Goal: Use online tool/utility: Utilize a website feature to perform a specific function

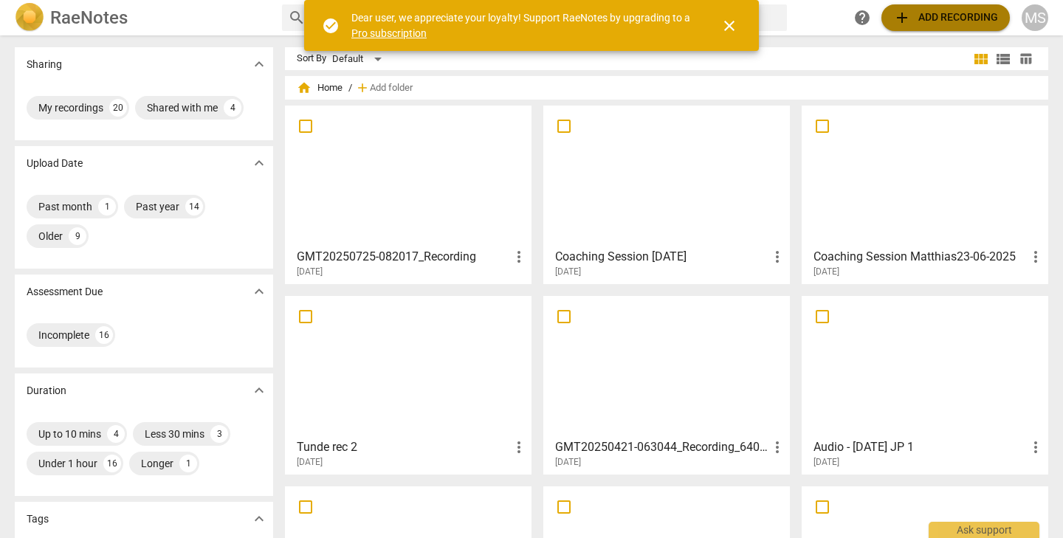
click at [917, 17] on span "add Add recording" at bounding box center [946, 18] width 105 height 18
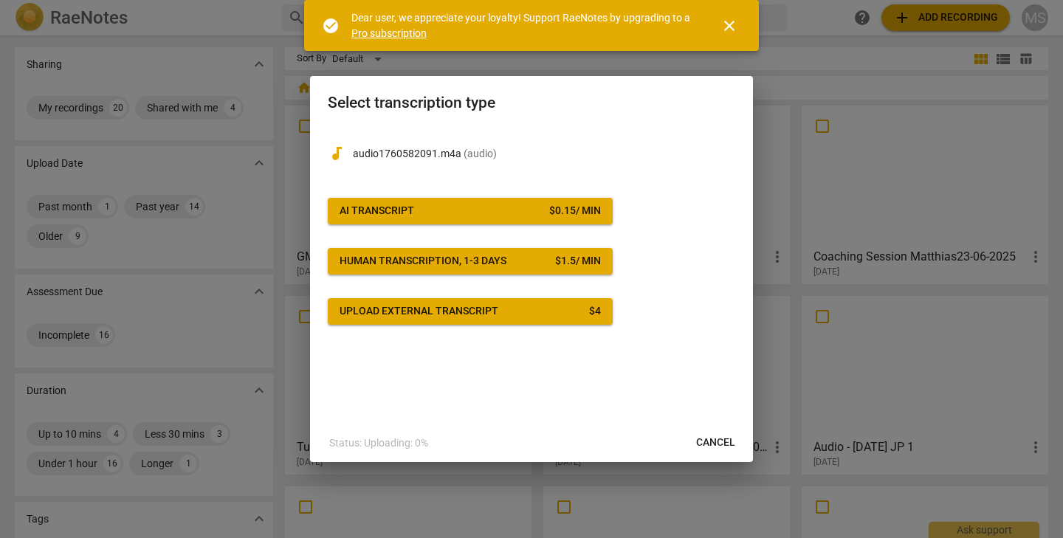
click at [436, 208] on span "AI Transcript $ 0.15 / min" at bounding box center [470, 211] width 261 height 15
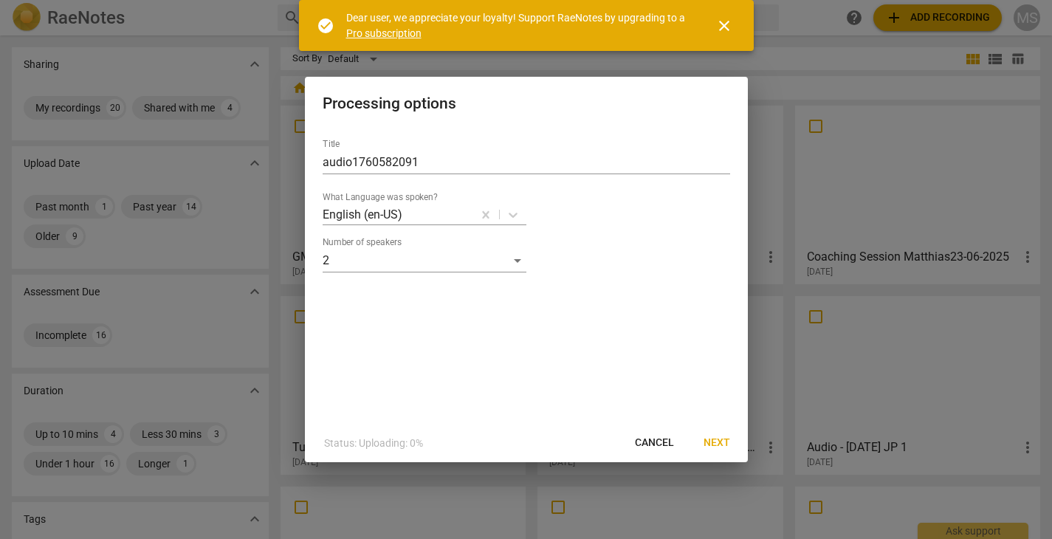
click at [721, 437] on span "Next" at bounding box center [717, 443] width 27 height 15
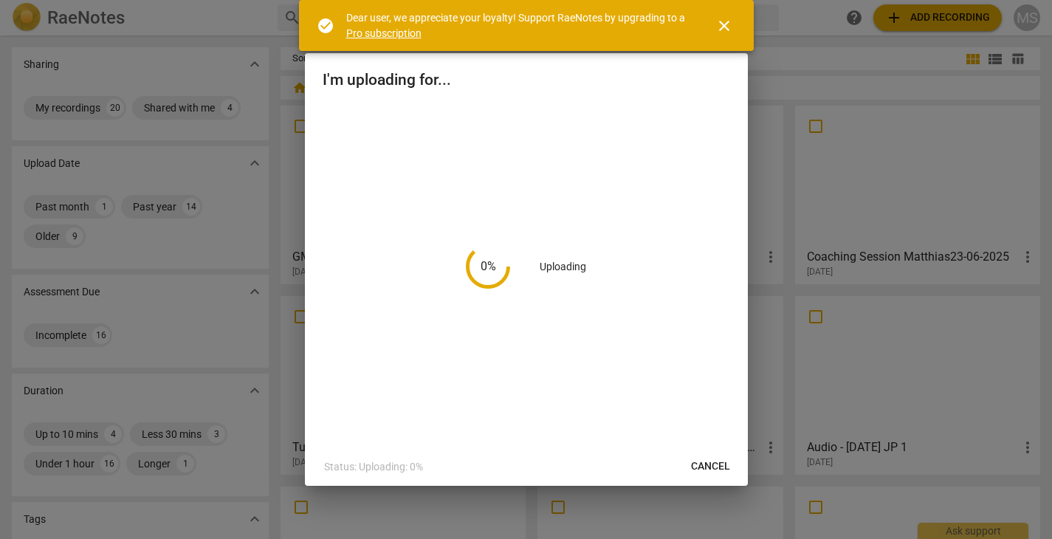
click at [724, 24] on span "close" at bounding box center [725, 26] width 18 height 18
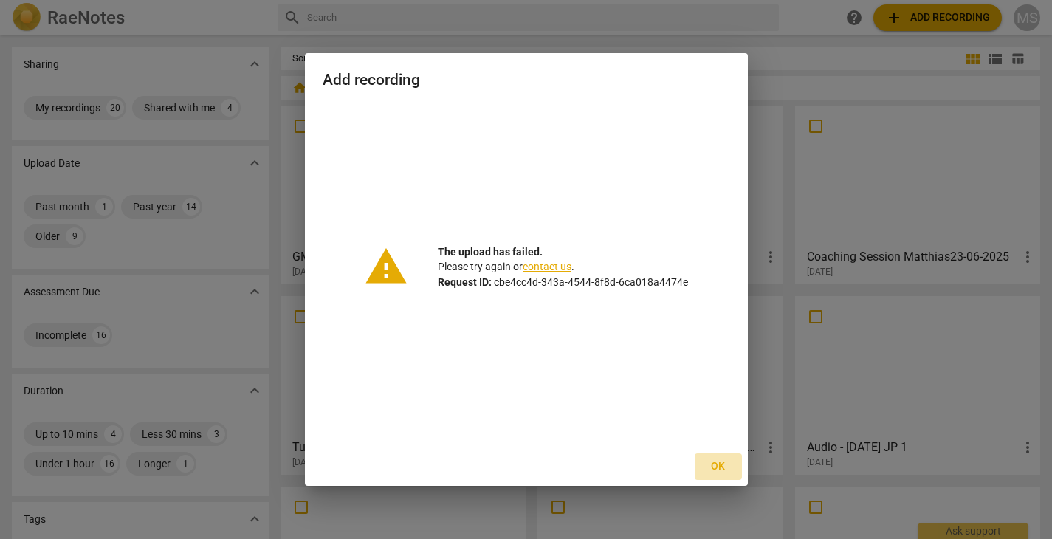
click at [716, 464] on span "Ok" at bounding box center [719, 466] width 24 height 15
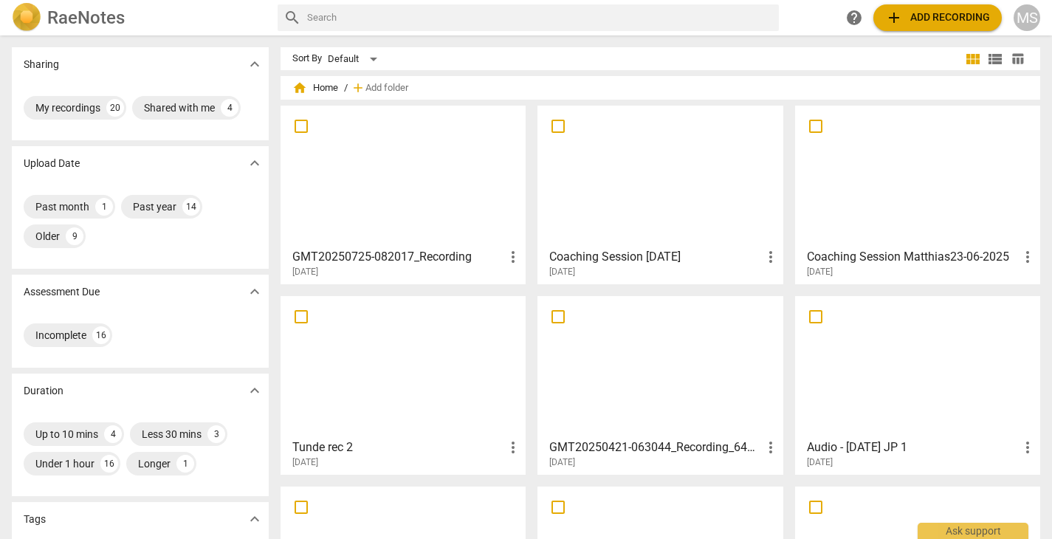
click at [635, 8] on input "text" at bounding box center [540, 18] width 466 height 24
click at [944, 16] on span "add Add recording" at bounding box center [937, 18] width 105 height 18
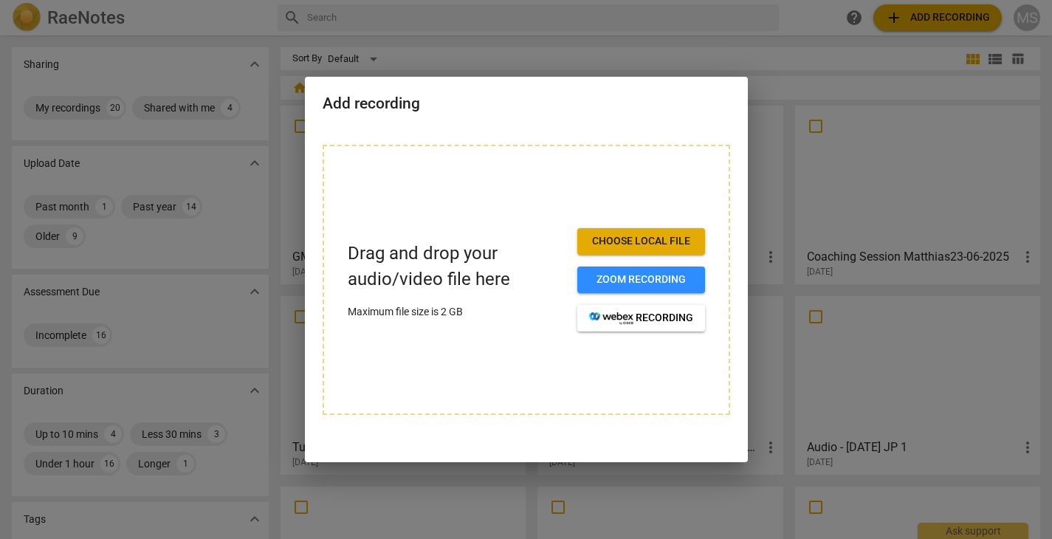
click at [558, 216] on div "Drag and drop your audio/video file here Maximum file size is 2 GB Choose local…" at bounding box center [527, 280] width 408 height 270
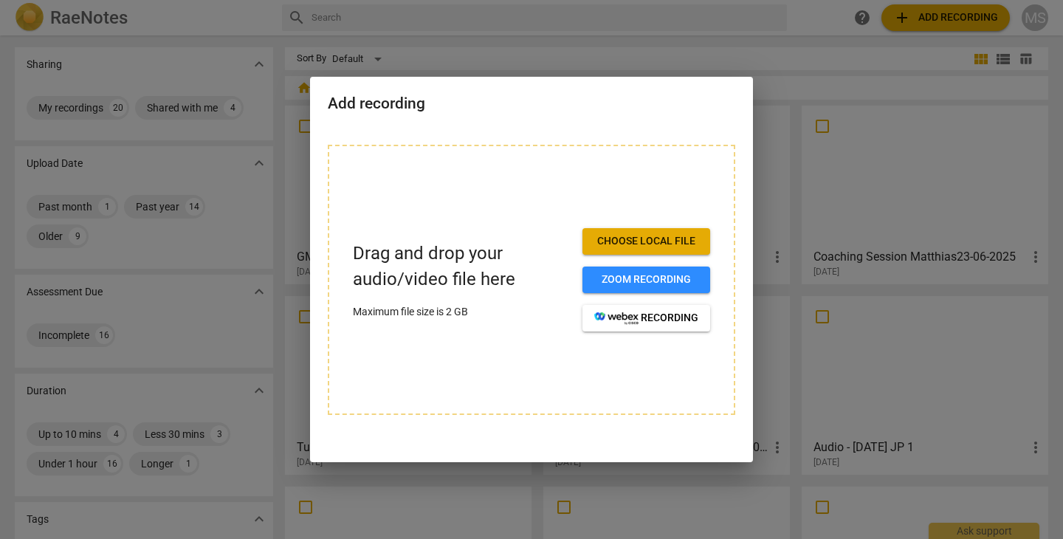
click at [420, 231] on div "Drag and drop your audio/video file here Maximum file size is 2 GB Choose local…" at bounding box center [531, 279] width 357 height 103
